Goal: Find specific page/section: Find specific page/section

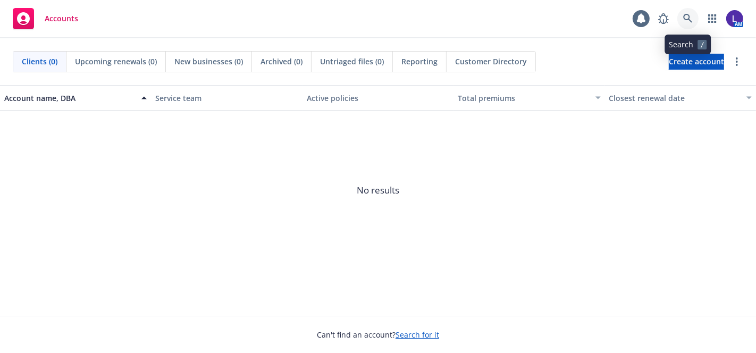
click at [693, 18] on link at bounding box center [688, 18] width 21 height 21
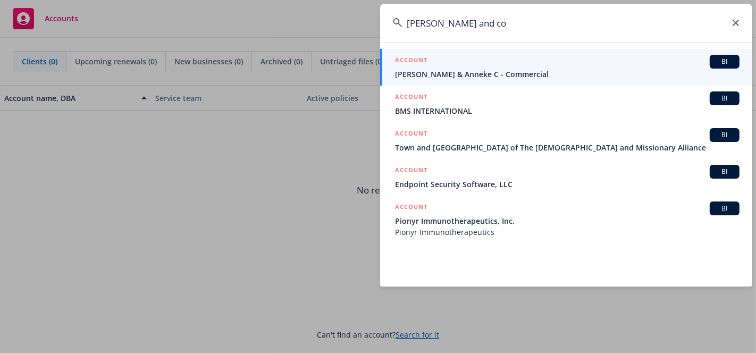
drag, startPoint x: 472, startPoint y: 23, endPoint x: 383, endPoint y: 34, distance: 89.5
click at [383, 34] on input "[PERSON_NAME] and co" at bounding box center [566, 23] width 372 height 38
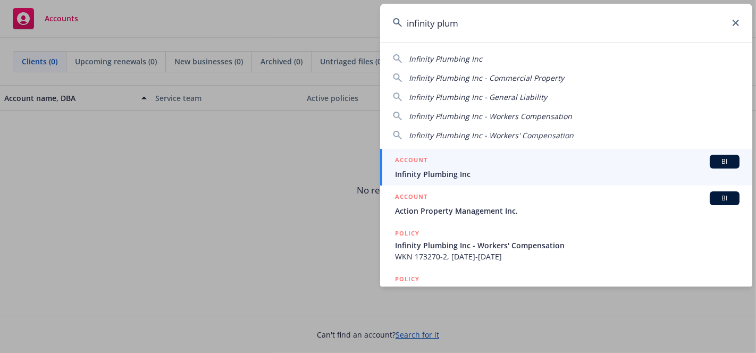
type input "infinity plum"
click at [409, 161] on li "ACCOUNT BI Infinity Plumbing Inc" at bounding box center [566, 167] width 372 height 37
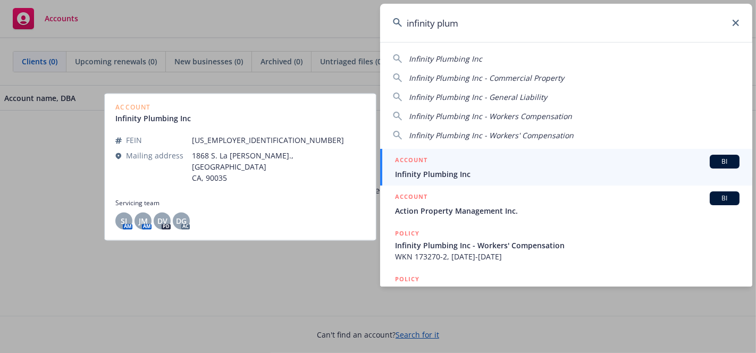
click at [424, 169] on span "Infinity Plumbing Inc" at bounding box center [567, 174] width 345 height 11
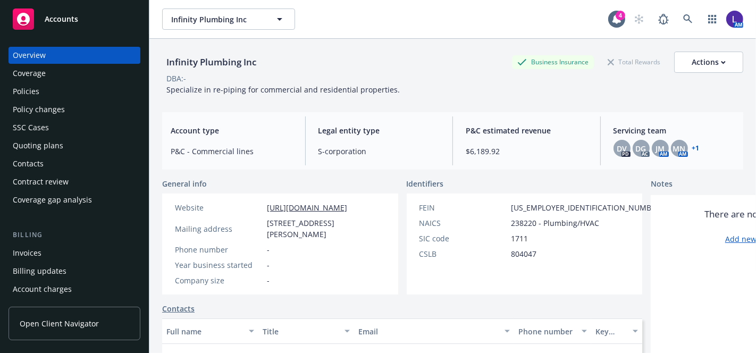
click at [22, 87] on div "Policies" at bounding box center [26, 91] width 27 height 17
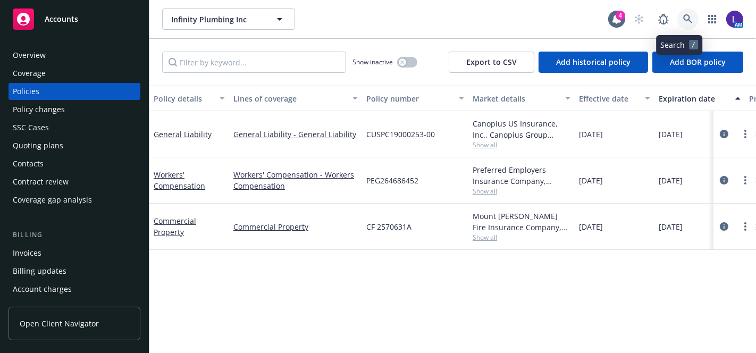
click at [683, 16] on icon at bounding box center [687, 18] width 9 height 9
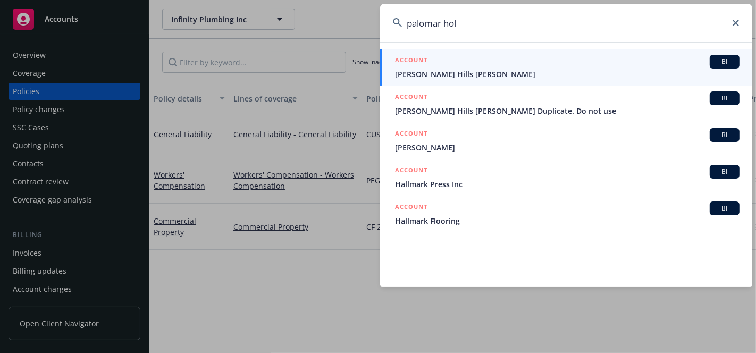
drag, startPoint x: 471, startPoint y: 18, endPoint x: 398, endPoint y: 21, distance: 72.4
click at [398, 21] on div "palomar hol" at bounding box center [566, 23] width 372 height 38
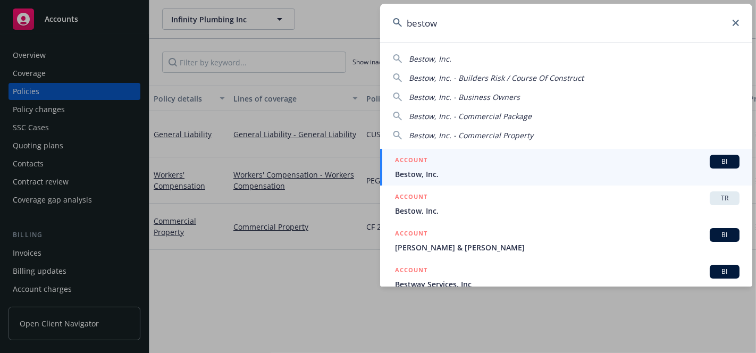
type input "bestow"
click at [417, 167] on h5 "ACCOUNT" at bounding box center [411, 161] width 32 height 13
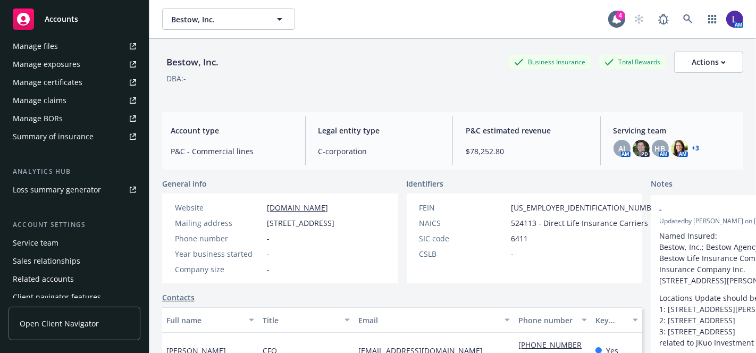
scroll to position [306, 0]
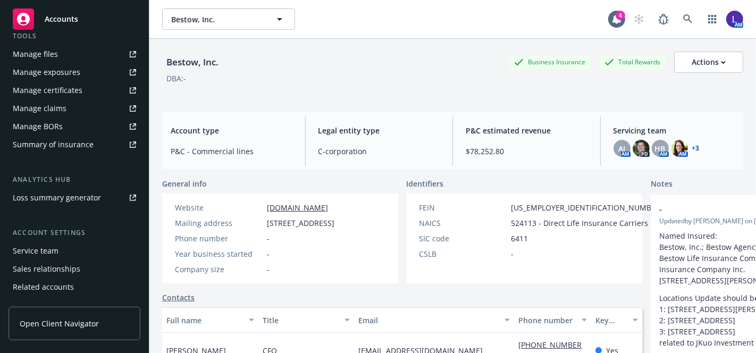
click at [62, 251] on div "Service team" at bounding box center [74, 251] width 123 height 17
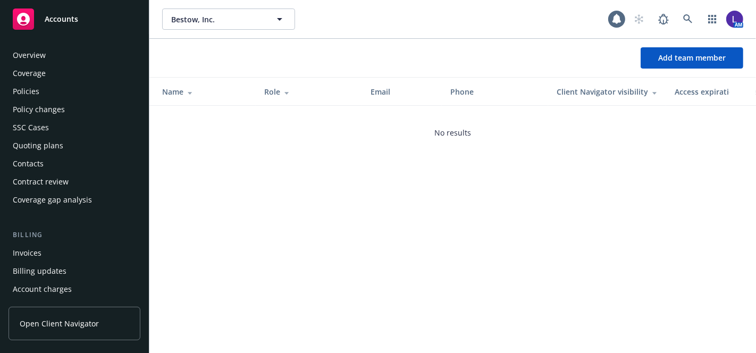
scroll to position [339, 0]
